Goal: Information Seeking & Learning: Learn about a topic

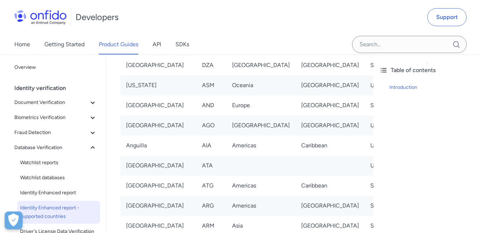
scroll to position [227, 0]
drag, startPoint x: 368, startPoint y: 133, endPoint x: 391, endPoint y: 135, distance: 23.0
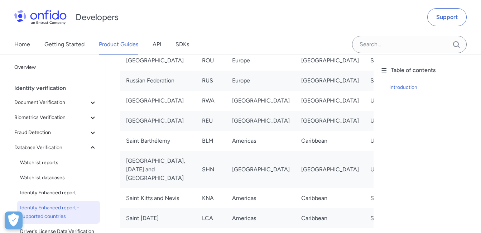
scroll to position [4048, 0]
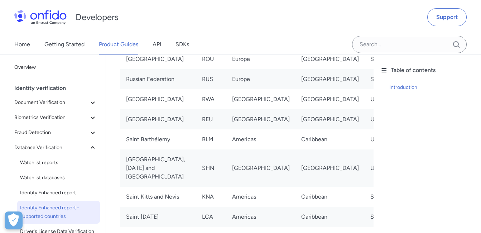
click at [89, 101] on icon at bounding box center [92, 102] width 9 height 9
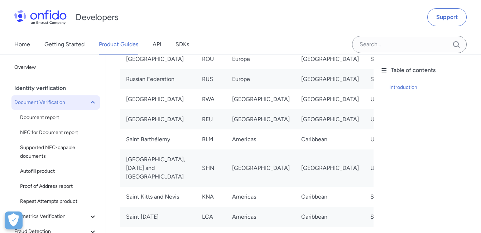
click at [88, 101] on icon at bounding box center [92, 102] width 9 height 9
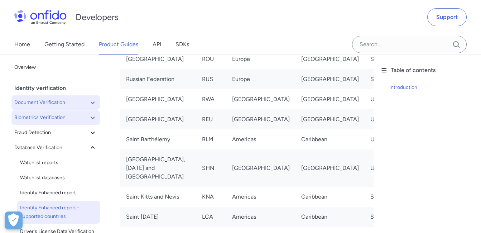
click at [86, 113] on button "Biometrics Verification" at bounding box center [55, 117] width 88 height 14
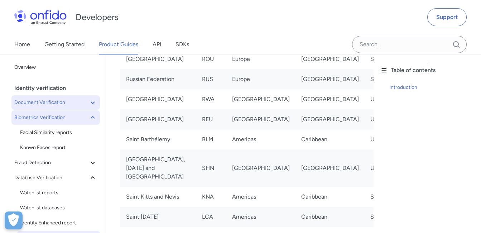
click at [86, 113] on button "Biometrics Verification" at bounding box center [55, 117] width 88 height 14
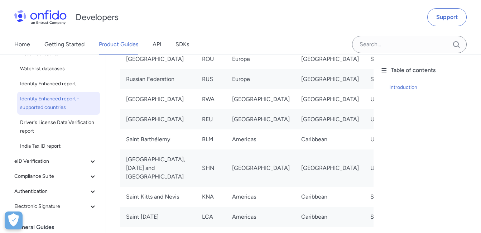
scroll to position [105, 0]
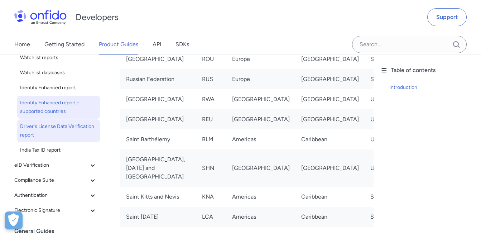
click at [60, 133] on span "Driver's License Data Verification report" at bounding box center [58, 130] width 77 height 17
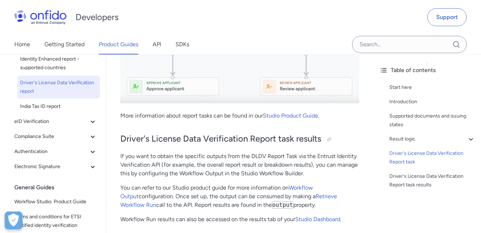
scroll to position [151, 0]
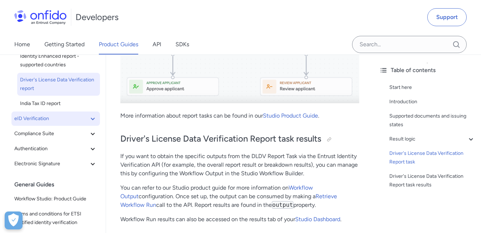
click at [88, 120] on icon at bounding box center [92, 118] width 9 height 9
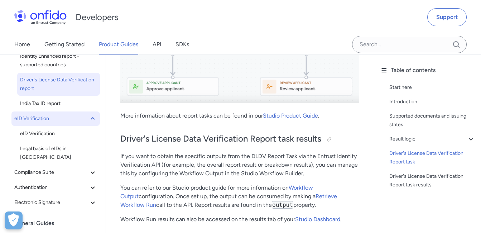
click at [88, 120] on icon at bounding box center [92, 118] width 9 height 9
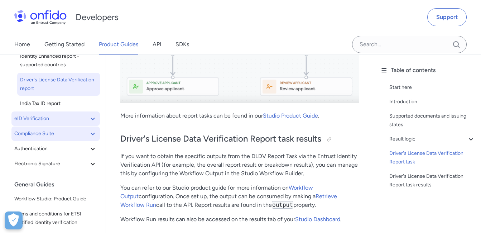
click at [88, 135] on icon at bounding box center [92, 133] width 9 height 9
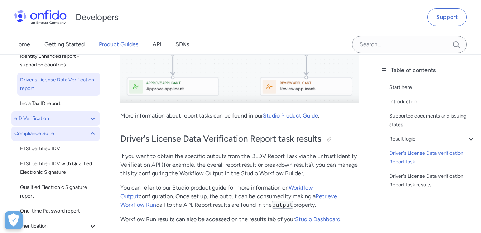
click at [88, 135] on icon at bounding box center [92, 133] width 9 height 9
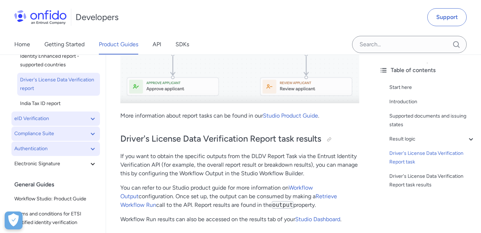
click at [88, 146] on icon at bounding box center [92, 148] width 9 height 9
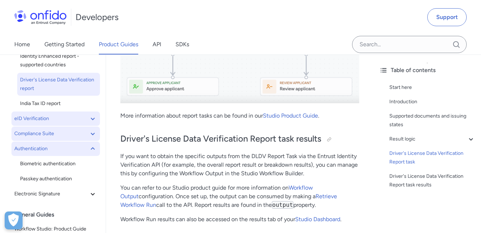
click at [88, 146] on icon at bounding box center [92, 148] width 9 height 9
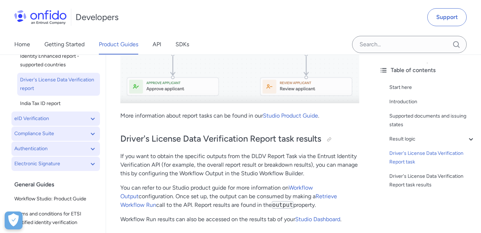
click at [86, 159] on button "Electronic Signature" at bounding box center [55, 163] width 88 height 14
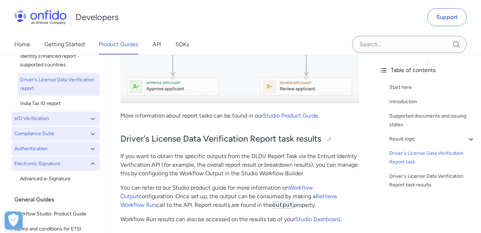
click at [86, 159] on button "Electronic Signature" at bounding box center [55, 163] width 88 height 14
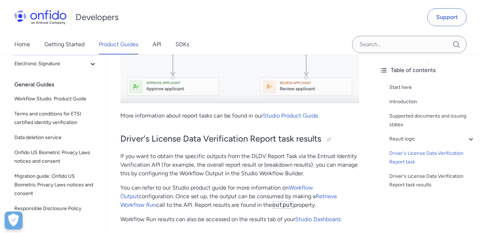
scroll to position [269, 0]
